Goal: Transaction & Acquisition: Purchase product/service

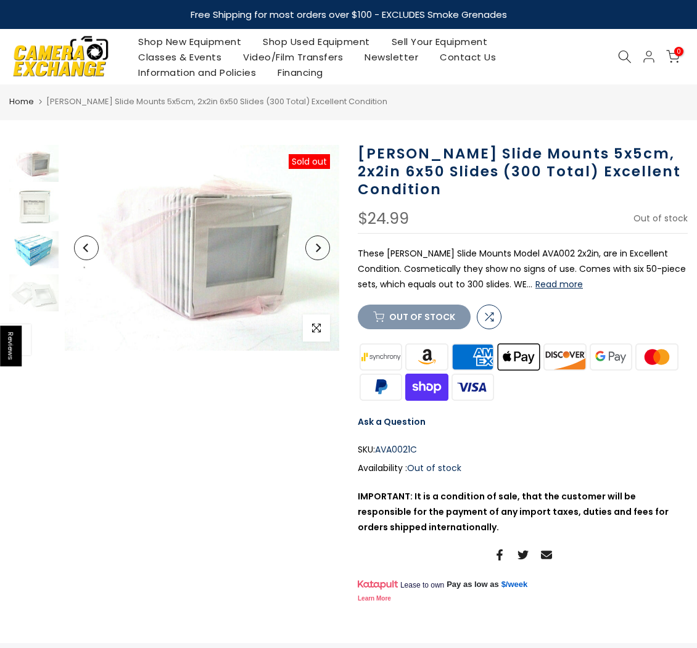
click at [31, 252] on img at bounding box center [33, 249] width 49 height 37
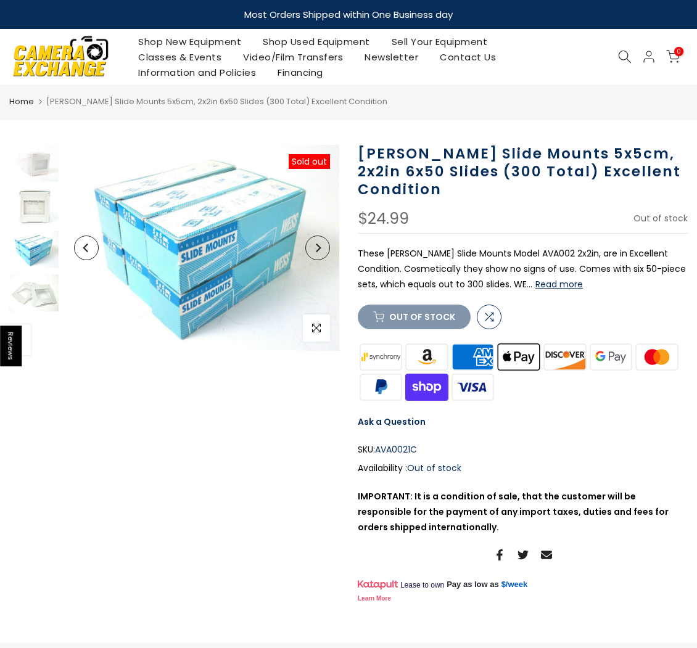
click at [30, 292] on img at bounding box center [33, 293] width 49 height 37
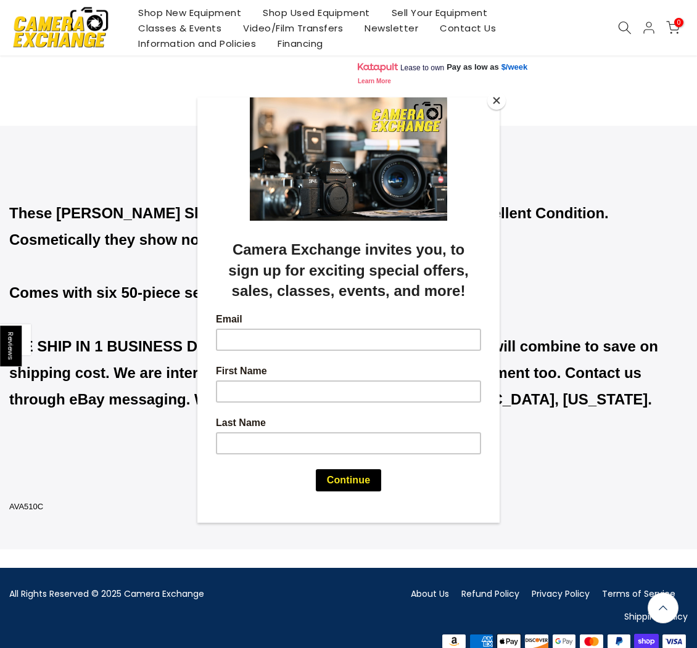
click at [502, 103] on button "Close" at bounding box center [496, 100] width 19 height 19
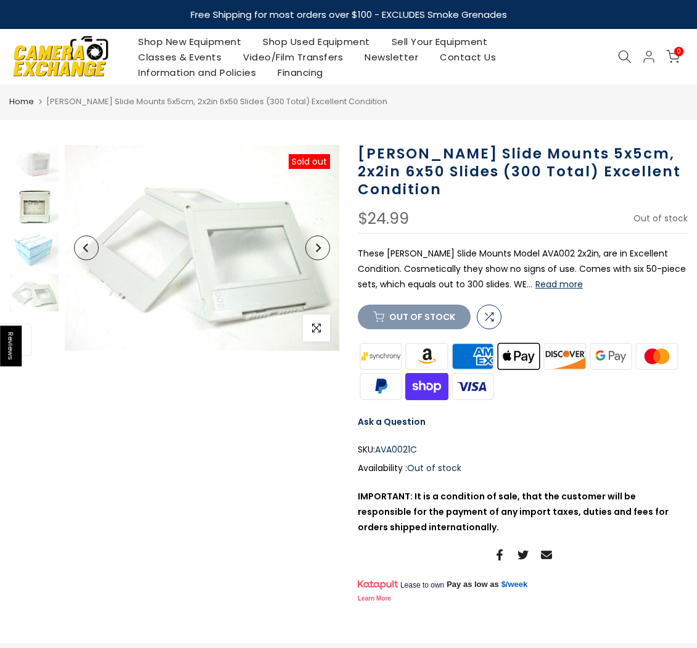
scroll to position [3, 0]
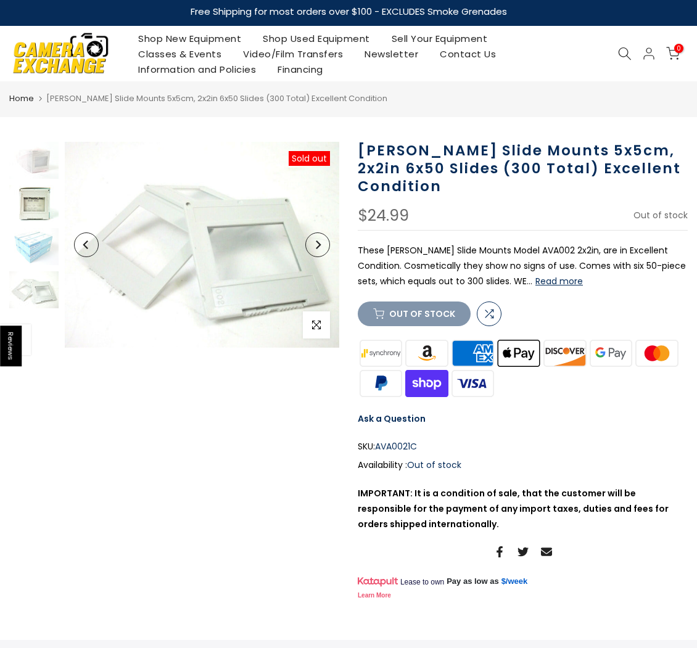
click at [41, 188] on img at bounding box center [33, 203] width 49 height 37
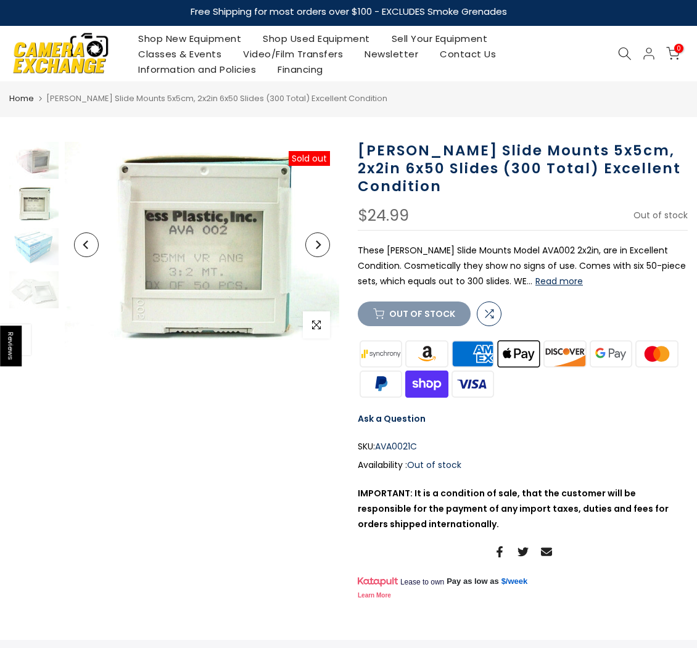
click at [41, 165] on img at bounding box center [33, 160] width 49 height 37
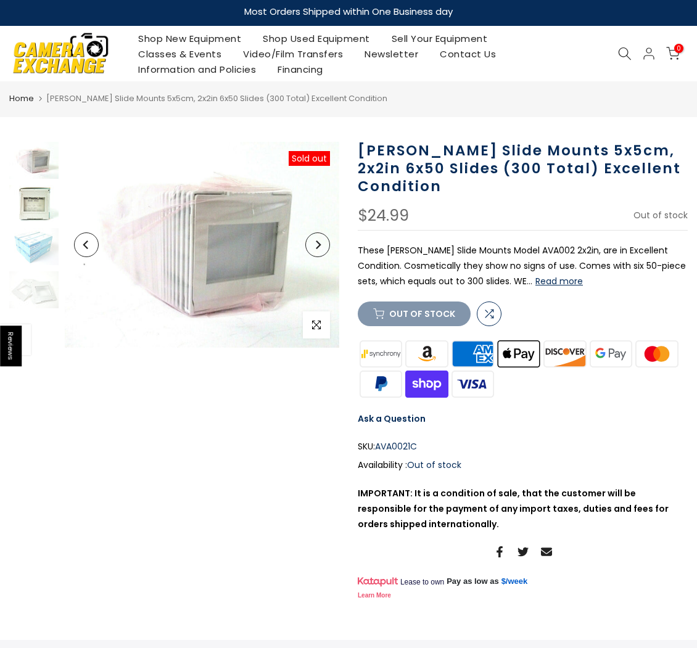
click at [33, 213] on img at bounding box center [33, 203] width 49 height 37
